Goal: Information Seeking & Learning: Learn about a topic

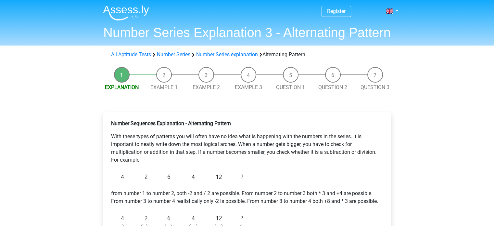
click at [255, 126] on p "Number Sequences Explanation - Alternating Pattern" at bounding box center [247, 123] width 272 height 8
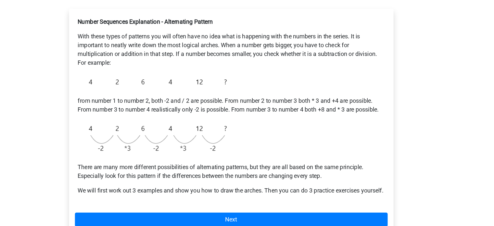
scroll to position [78, 0]
click at [297, 61] on p "With these types of patterns you will often have no idea what is happening with…" at bounding box center [247, 69] width 272 height 31
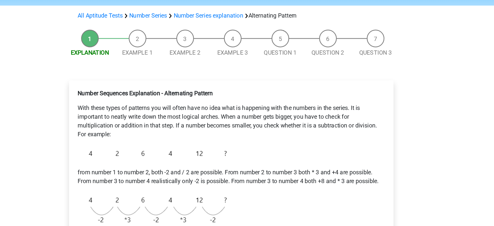
scroll to position [38, 0]
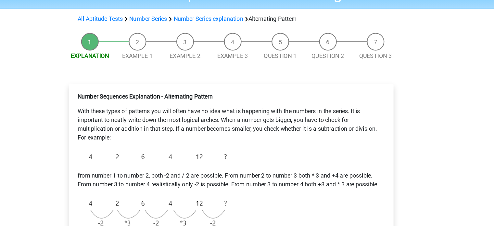
click at [156, 41] on li "Example 1" at bounding box center [164, 41] width 42 height 24
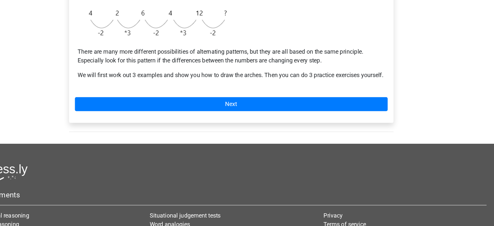
scroll to position [181, 0]
drag, startPoint x: 185, startPoint y: 63, endPoint x: 83, endPoint y: 71, distance: 102.3
click at [83, 71] on div "Register Nederlands English" at bounding box center [247, 71] width 494 height 505
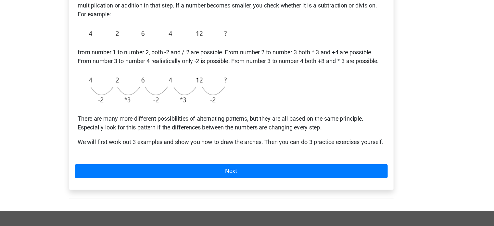
scroll to position [127, 0]
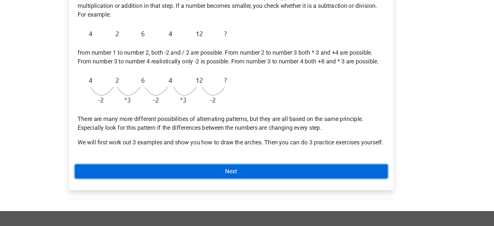
click at [246, 178] on link "Next" at bounding box center [246, 172] width 277 height 12
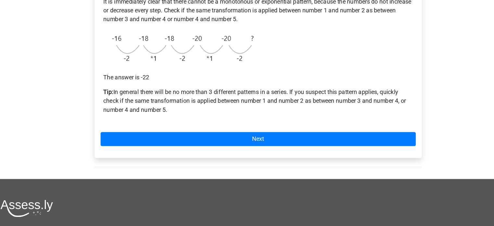
scroll to position [154, 0]
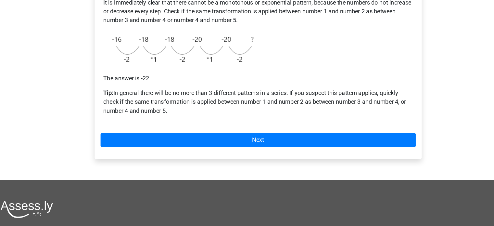
click at [203, 110] on div "Example 1 It is immediately clear that there cannot be a monotonous or exponent…" at bounding box center [247, 48] width 288 height 182
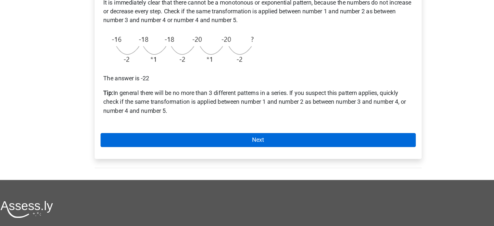
drag, startPoint x: 210, startPoint y: 129, endPoint x: 211, endPoint y: 124, distance: 5.7
click at [211, 124] on div "Example 1 It is immediately clear that there cannot be a monotonous or exponent…" at bounding box center [247, 48] width 288 height 182
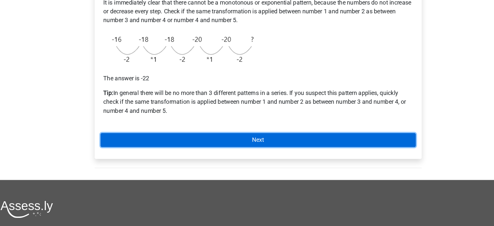
click at [211, 124] on link "Next" at bounding box center [246, 123] width 277 height 12
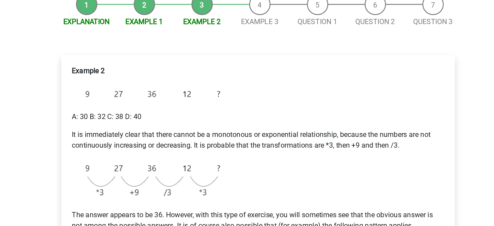
scroll to position [34, 0]
click at [217, 141] on p "It is immediately clear that there cannot be a monotonous or exponential relati…" at bounding box center [247, 140] width 272 height 16
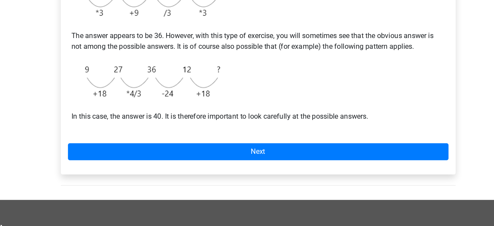
scroll to position [142, 0]
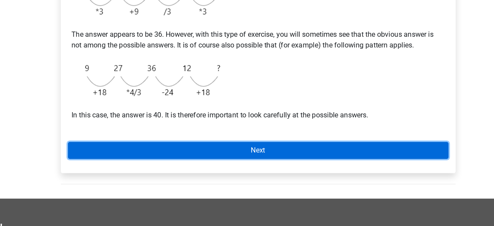
click at [267, 169] on link "Next" at bounding box center [246, 170] width 277 height 12
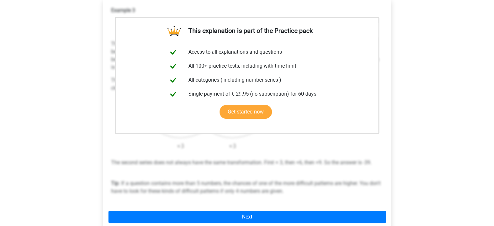
scroll to position [113, 0]
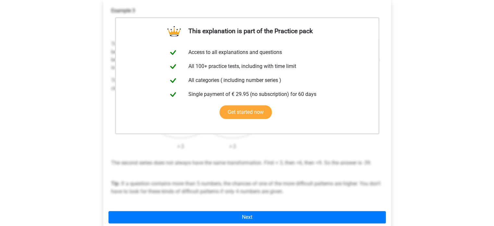
click at [450, 105] on div "Register Nederlands English" at bounding box center [247, 155] width 494 height 536
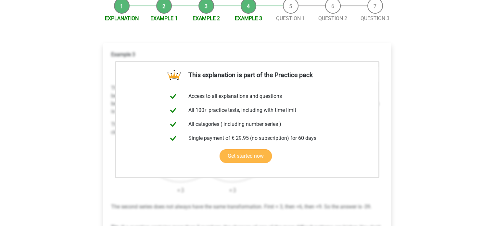
scroll to position [68, 0]
click at [292, 10] on li "Question 1" at bounding box center [290, 10] width 42 height 24
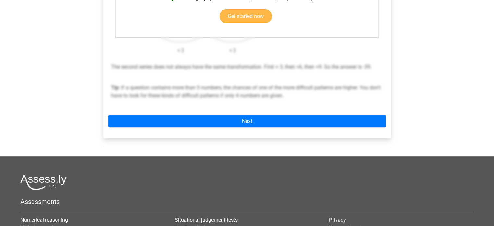
scroll to position [209, 0]
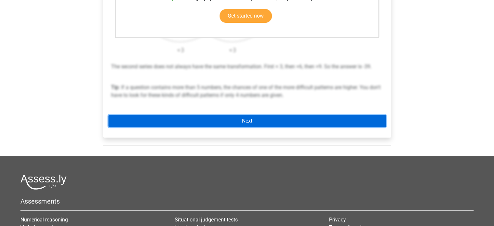
click at [251, 122] on link "Next" at bounding box center [246, 121] width 277 height 12
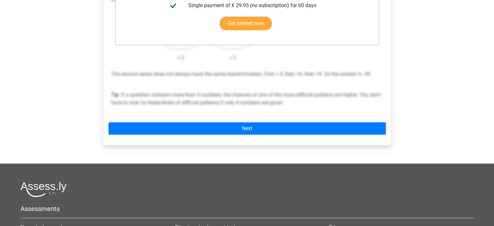
scroll to position [203, 0]
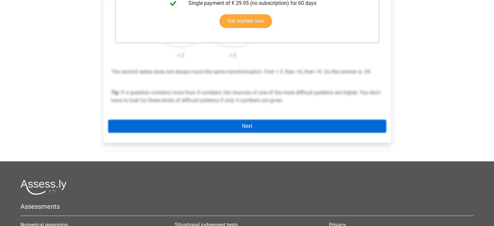
click at [228, 129] on link "Next" at bounding box center [246, 126] width 277 height 12
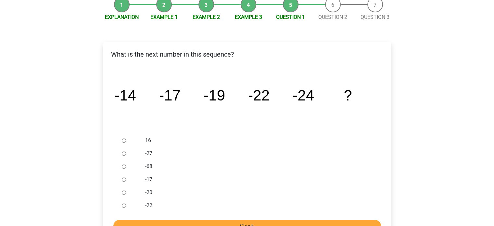
scroll to position [70, 0]
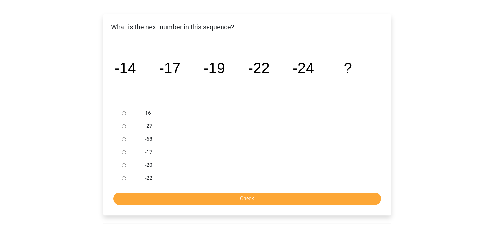
scroll to position [97, 0]
click at [238, 193] on input "Check" at bounding box center [246, 198] width 267 height 12
click at [229, 136] on label "-68" at bounding box center [257, 139] width 225 height 8
click at [126, 137] on input "-68" at bounding box center [124, 139] width 4 height 4
radio input "true"
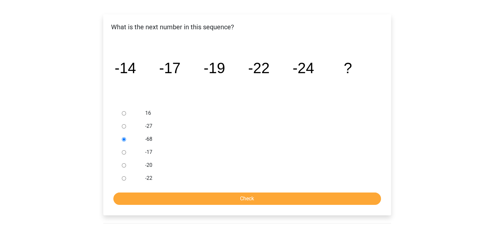
click at [123, 126] on input "-27" at bounding box center [124, 126] width 4 height 4
radio input "true"
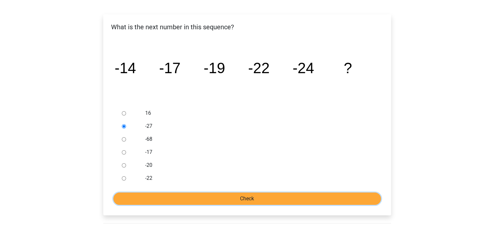
click at [238, 199] on input "Check" at bounding box center [246, 198] width 267 height 12
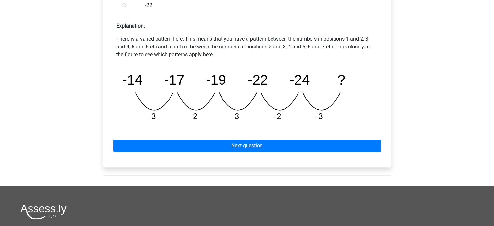
scroll to position [280, 0]
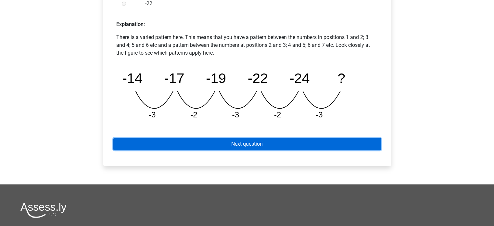
click at [235, 144] on link "Next question" at bounding box center [246, 144] width 267 height 12
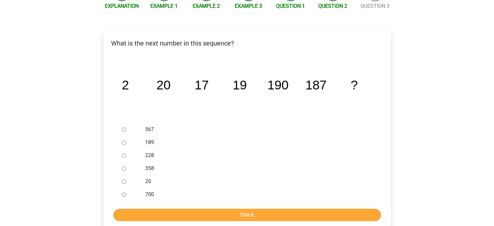
scroll to position [82, 0]
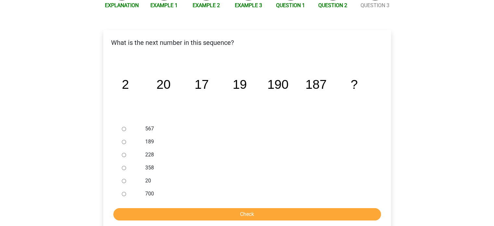
click at [124, 140] on input "189" at bounding box center [124, 142] width 4 height 4
radio input "true"
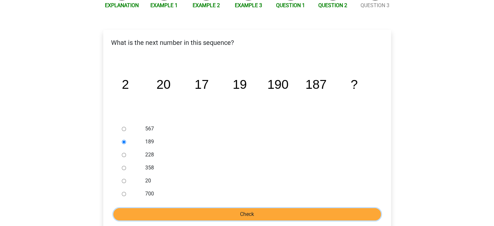
click at [241, 213] on input "Check" at bounding box center [246, 214] width 267 height 12
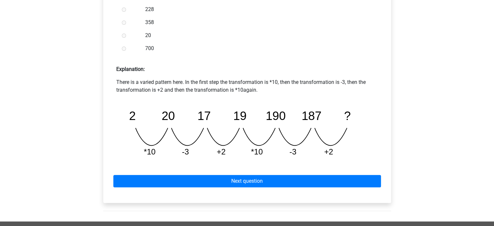
scroll to position [236, 0]
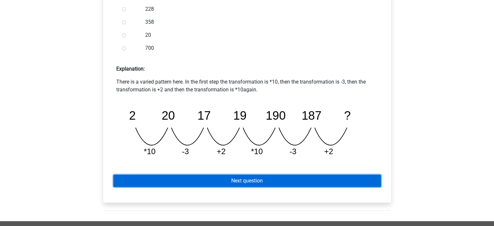
click at [268, 182] on link "Next question" at bounding box center [246, 180] width 267 height 12
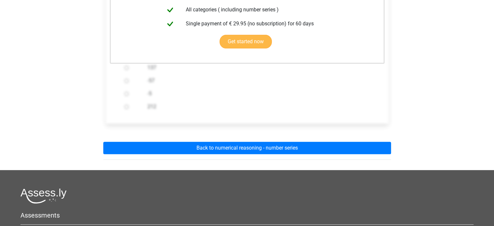
scroll to position [170, 0]
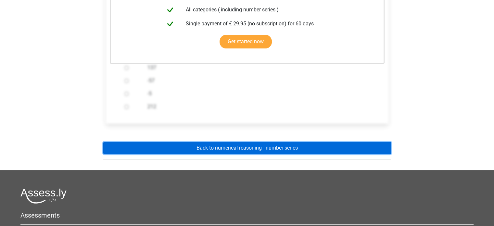
click at [249, 148] on link "Back to numerical reasoning - number series" at bounding box center [247, 147] width 288 height 12
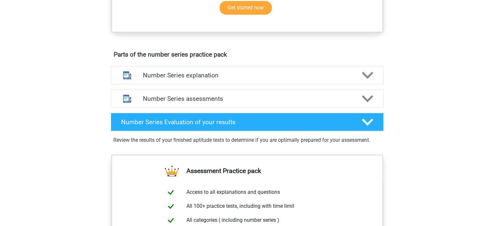
scroll to position [316, 0]
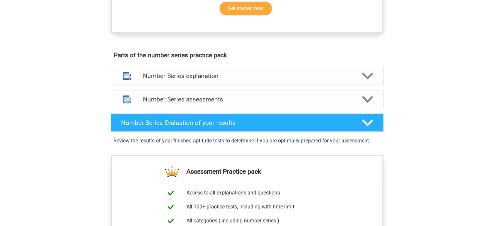
click at [364, 101] on icon at bounding box center [367, 98] width 11 height 11
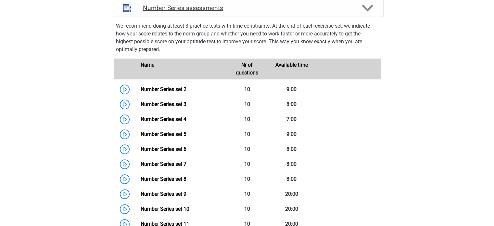
scroll to position [408, 0]
click at [171, 88] on link "Number Series set 2" at bounding box center [164, 89] width 46 height 6
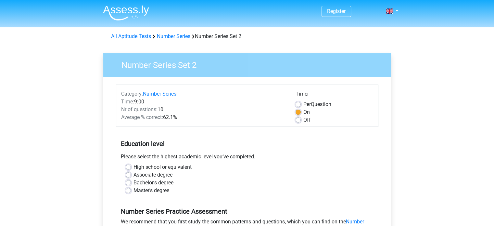
drag, startPoint x: 243, startPoint y: 134, endPoint x: 409, endPoint y: 124, distance: 166.1
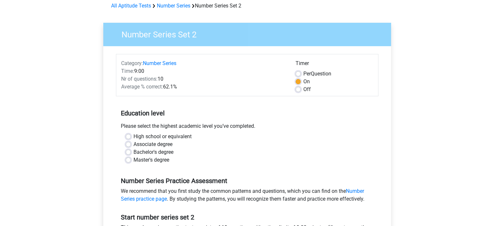
scroll to position [31, 0]
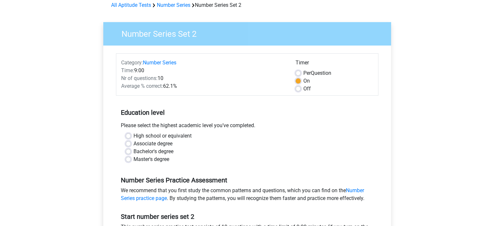
click at [133, 150] on label "Bachelor's degree" at bounding box center [153, 151] width 40 height 8
click at [129, 150] on input "Bachelor's degree" at bounding box center [128, 150] width 5 height 6
radio input "true"
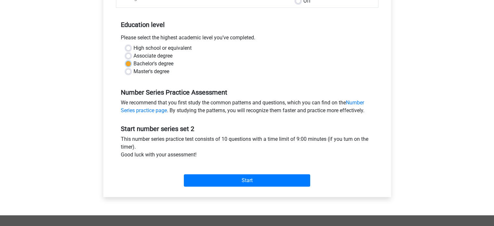
scroll to position [119, 0]
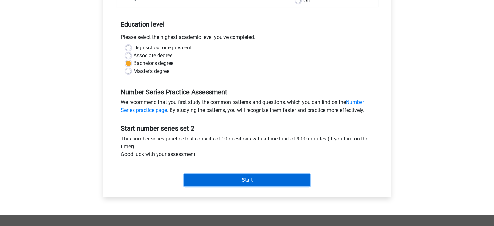
click at [255, 178] on input "Start" at bounding box center [247, 180] width 126 height 12
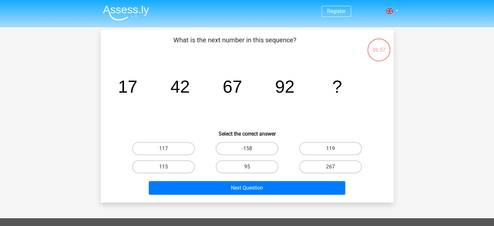
click at [260, 123] on icon "image/svg+xml 17 42 67 92 ?" at bounding box center [247, 93] width 262 height 66
click at [173, 150] on label "117" at bounding box center [163, 148] width 63 height 13
click at [167, 150] on input "117" at bounding box center [165, 150] width 4 height 4
radio input "true"
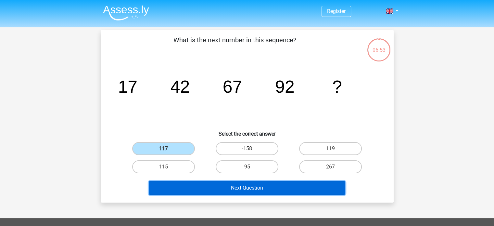
click at [269, 186] on button "Next Question" at bounding box center [247, 188] width 196 height 14
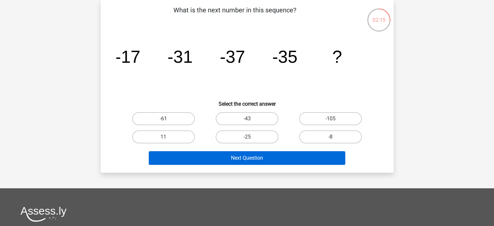
scroll to position [30, 0]
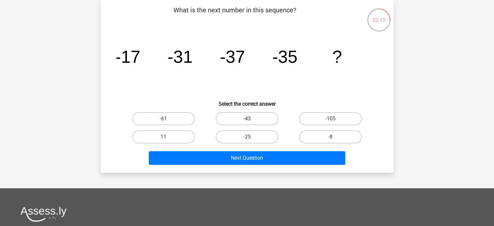
click at [242, 117] on label "-43" at bounding box center [246, 118] width 63 height 13
click at [247, 118] on input "-43" at bounding box center [249, 120] width 4 height 4
radio input "true"
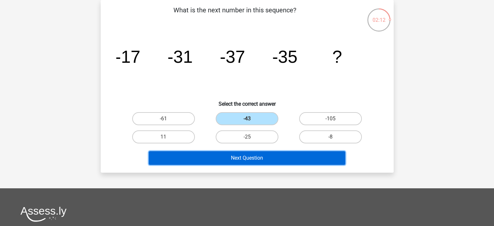
click at [251, 154] on button "Next Question" at bounding box center [247, 158] width 196 height 14
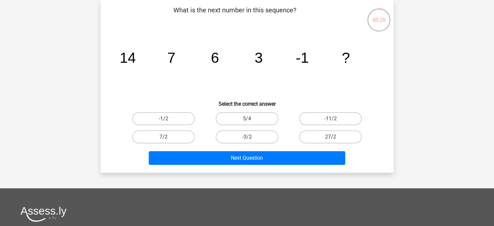
click at [248, 140] on input "-3/2" at bounding box center [249, 139] width 4 height 4
radio input "true"
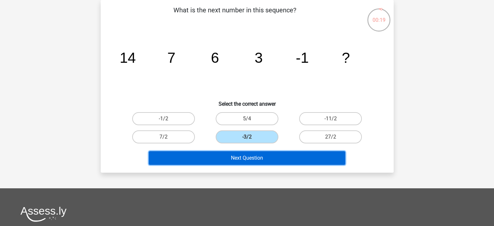
click at [255, 158] on button "Next Question" at bounding box center [247, 158] width 196 height 14
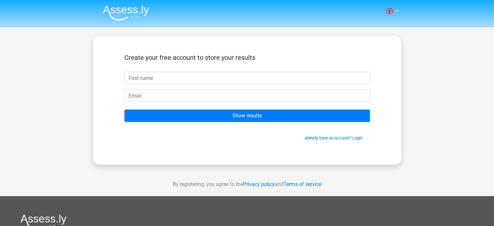
drag, startPoint x: 296, startPoint y: 50, endPoint x: 411, endPoint y: 70, distance: 116.6
click at [411, 70] on div "Nederlands English" at bounding box center [247, 183] width 494 height 367
